Goal: Navigation & Orientation: Find specific page/section

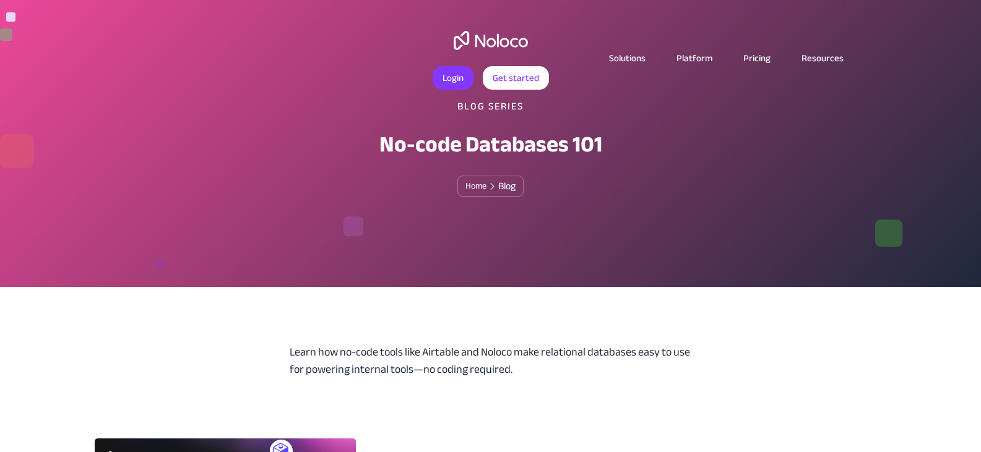
click at [635, 50] on link "Solutions" at bounding box center [626, 58] width 67 height 16
click at [630, 57] on link "Solutions" at bounding box center [626, 58] width 67 height 16
click at [629, 61] on link "Solutions" at bounding box center [626, 58] width 67 height 16
click at [484, 41] on img "home" at bounding box center [490, 40] width 74 height 19
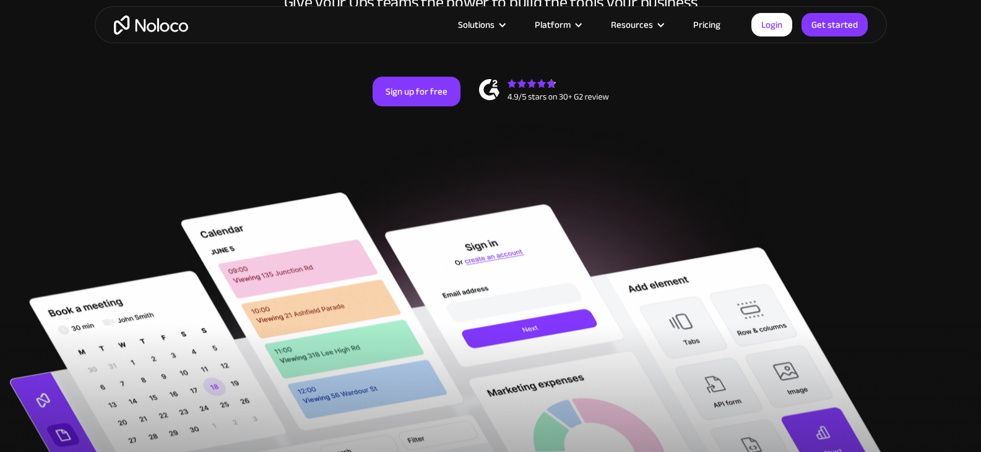
scroll to position [247, 0]
